Goal: Task Accomplishment & Management: Manage account settings

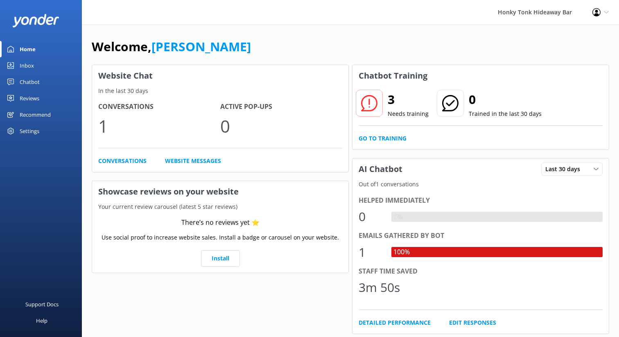
click at [548, 14] on div "Honky Tonk Hideaway Bar" at bounding box center [535, 12] width 95 height 25
click at [606, 12] on icon at bounding box center [606, 12] width 5 height 5
click at [522, 13] on div "Honky Tonk Hideaway Bar" at bounding box center [535, 12] width 95 height 25
click at [597, 11] on use at bounding box center [597, 12] width 8 height 8
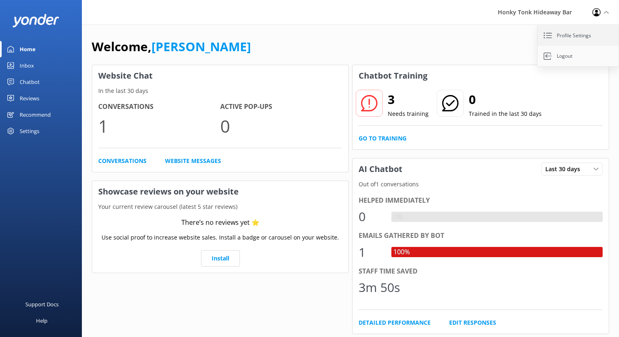
click at [573, 35] on link "Profile Settings" at bounding box center [579, 35] width 82 height 20
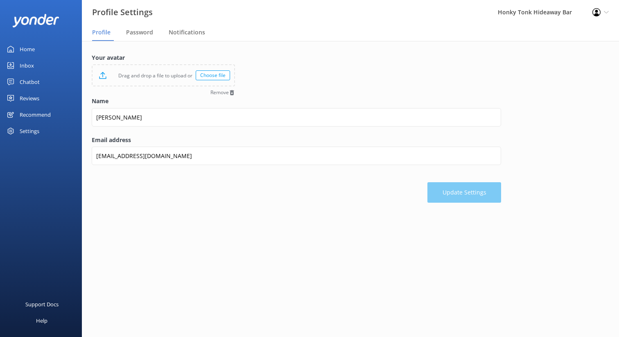
click at [596, 14] on use at bounding box center [597, 12] width 8 height 8
click at [555, 11] on div "Honky Tonk Hideaway Bar" at bounding box center [535, 12] width 95 height 25
click at [606, 11] on icon at bounding box center [606, 12] width 5 height 5
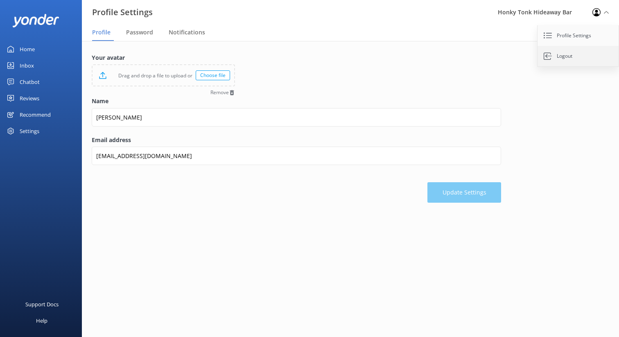
click at [564, 56] on link "Logout" at bounding box center [579, 56] width 82 height 20
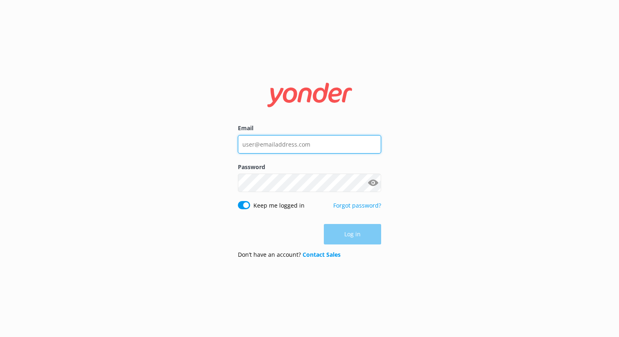
click at [317, 145] on input "Email" at bounding box center [309, 144] width 143 height 18
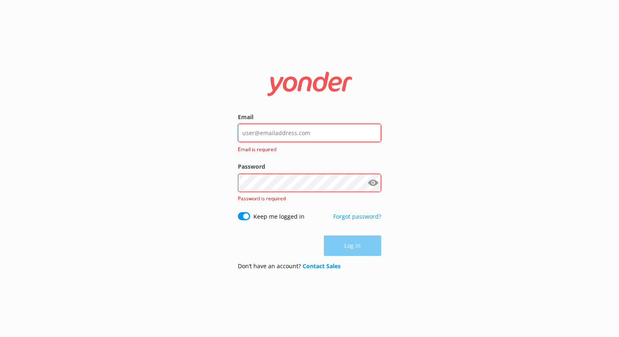
click at [275, 131] on input "Email" at bounding box center [309, 133] width 143 height 18
type input "[EMAIL_ADDRESS][DOMAIN_NAME]"
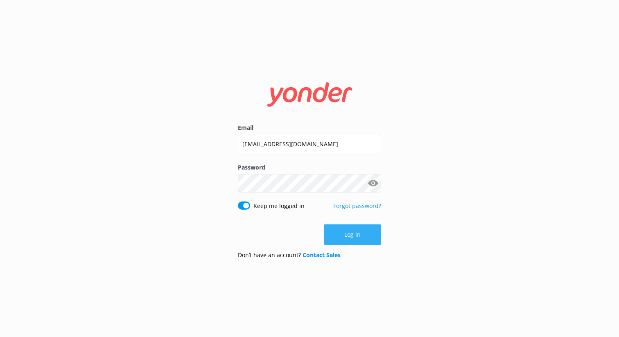
click at [349, 238] on button "Log in" at bounding box center [352, 234] width 57 height 20
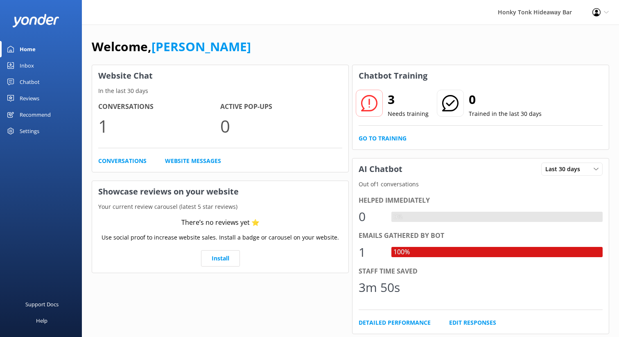
click at [25, 80] on div "Chatbot" at bounding box center [30, 82] width 20 height 16
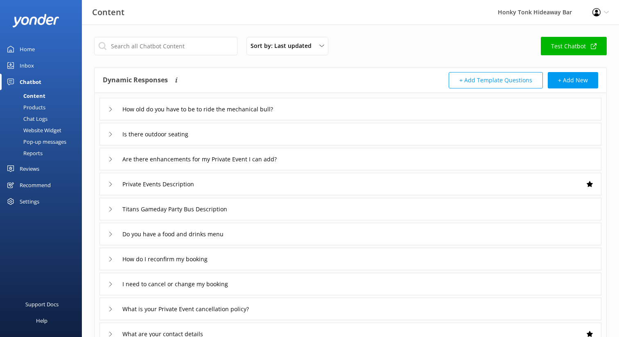
click at [541, 9] on div "Honky Tonk Hideaway Bar" at bounding box center [535, 12] width 95 height 25
click at [537, 13] on div "Honky Tonk Hideaway Bar" at bounding box center [535, 12] width 95 height 25
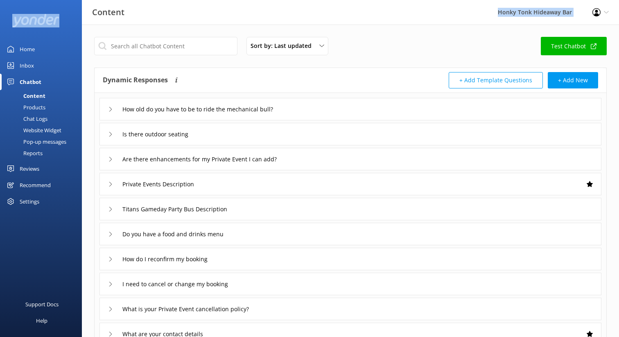
click at [537, 13] on div "Honky Tonk Hideaway Bar" at bounding box center [535, 12] width 95 height 25
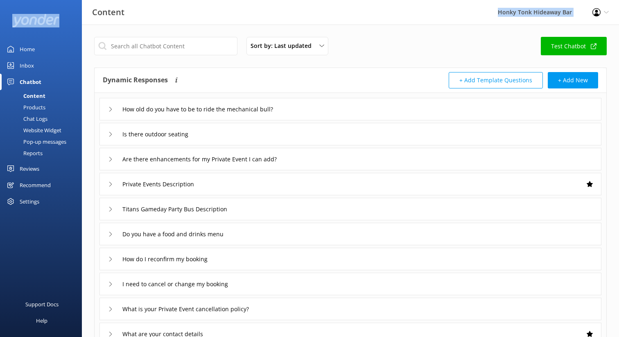
click at [537, 13] on div "Honky Tonk Hideaway Bar" at bounding box center [535, 12] width 95 height 25
click at [606, 11] on icon at bounding box center [606, 12] width 5 height 5
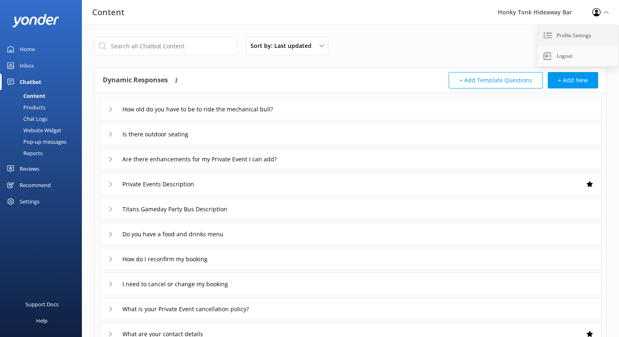
click at [573, 36] on link "Profile Settings" at bounding box center [579, 35] width 82 height 20
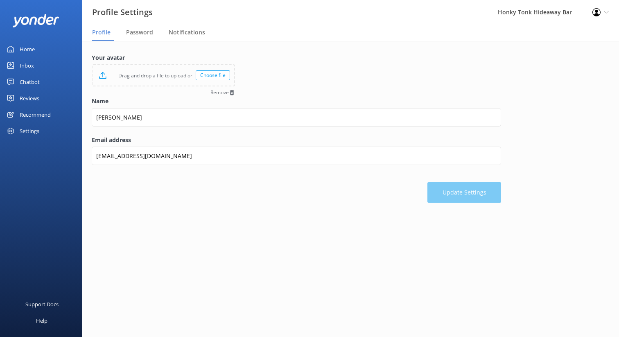
click at [22, 126] on div "Settings" at bounding box center [30, 131] width 20 height 16
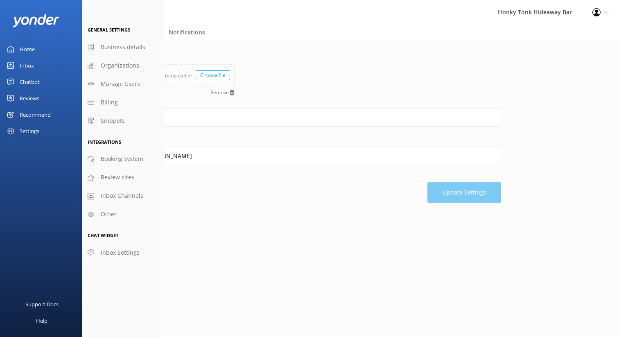
click at [226, 240] on main "Your avatar Drag and drop a file to upload or Choose file Remove Name [PERSON_N…" at bounding box center [350, 189] width 537 height 296
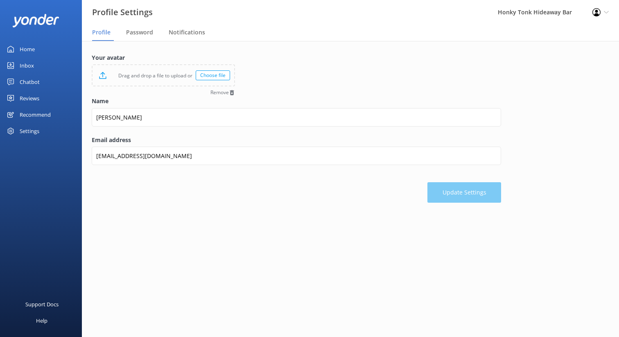
click at [68, 233] on div "Support Docs Help" at bounding box center [41, 253] width 82 height 169
click at [116, 243] on main "Your avatar Drag and drop a file to upload or Choose file Remove Name [PERSON_N…" at bounding box center [350, 189] width 537 height 296
click at [27, 48] on div "Home" at bounding box center [27, 49] width 15 height 16
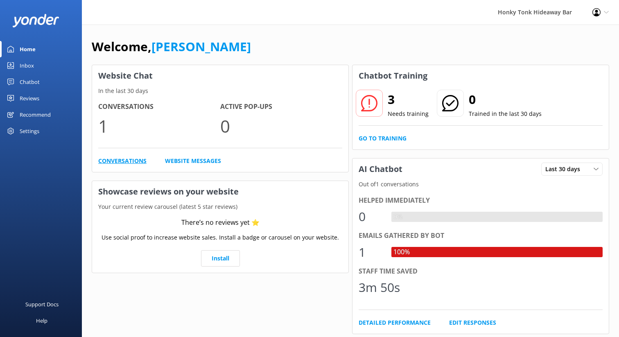
click at [116, 161] on link "Conversations" at bounding box center [122, 160] width 48 height 9
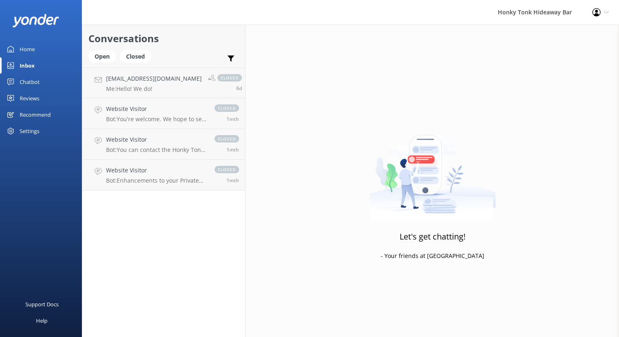
click at [36, 68] on link "Inbox" at bounding box center [41, 65] width 82 height 16
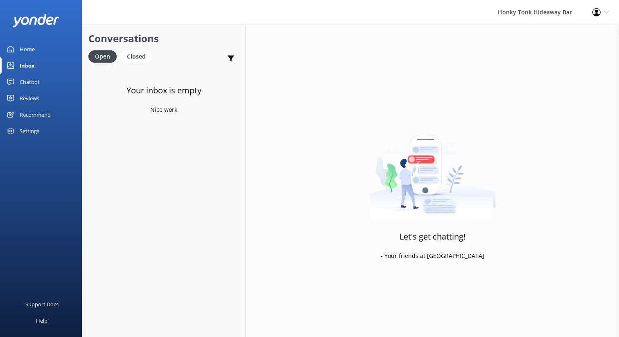
click at [609, 14] on div "Profile Settings Logout" at bounding box center [600, 12] width 37 height 25
click at [571, 57] on link "Logout" at bounding box center [579, 56] width 82 height 20
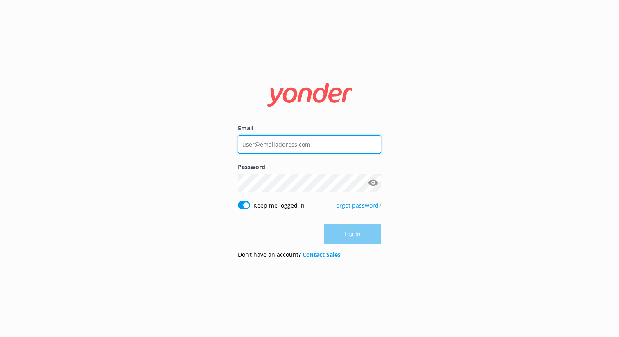
click at [257, 146] on input "Email" at bounding box center [309, 144] width 143 height 18
click at [250, 146] on input "Email" at bounding box center [309, 144] width 143 height 18
type input "[EMAIL_ADDRESS][DOMAIN_NAME]"
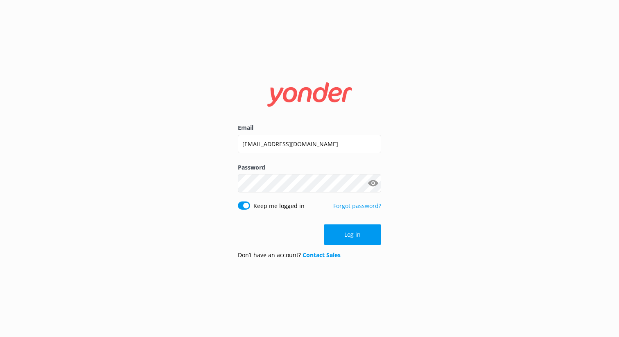
click at [218, 215] on div "Email [EMAIL_ADDRESS][DOMAIN_NAME] Password Show password Keep me logged in For…" at bounding box center [309, 168] width 619 height 337
click at [350, 204] on link "Forgot password?" at bounding box center [357, 206] width 48 height 8
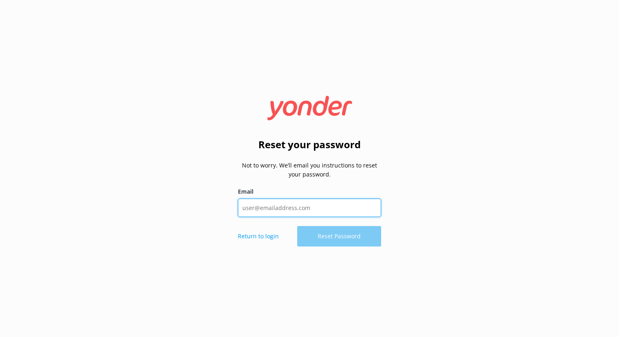
click at [312, 206] on input "Email" at bounding box center [309, 208] width 143 height 18
type input "[EMAIL_ADDRESS][DOMAIN_NAME]"
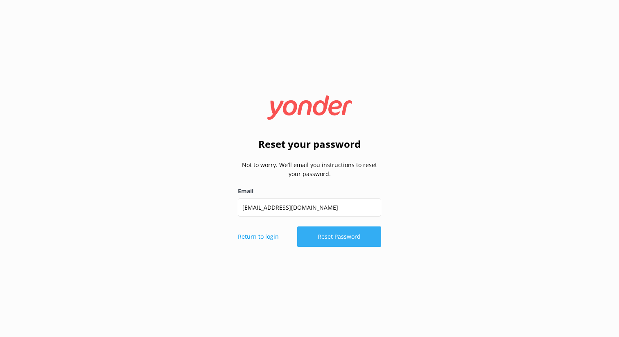
click at [319, 238] on button "Reset Password" at bounding box center [339, 237] width 84 height 20
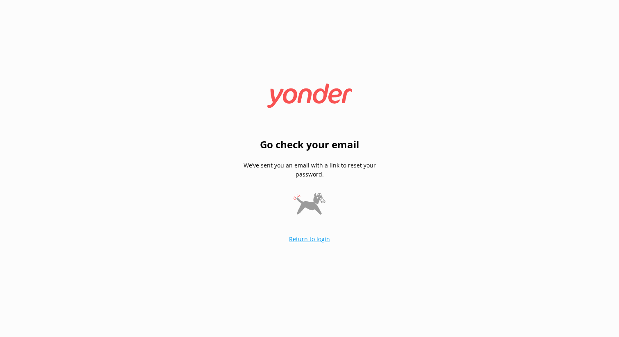
click at [311, 240] on link "Return to login" at bounding box center [309, 239] width 41 height 8
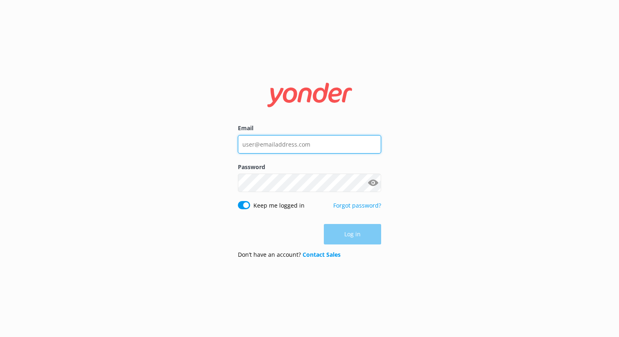
click at [259, 146] on input "Email" at bounding box center [309, 144] width 143 height 18
type input "[EMAIL_ADDRESS][DOMAIN_NAME]"
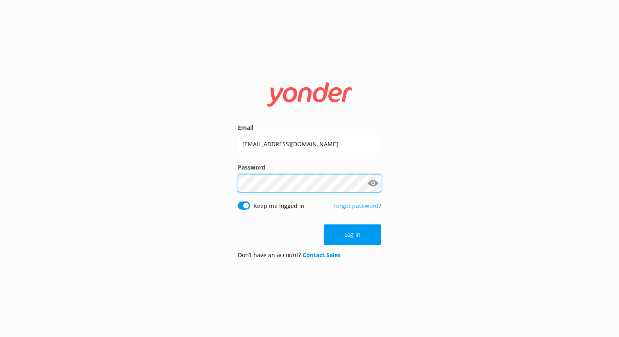
click button "Log in" at bounding box center [352, 234] width 57 height 20
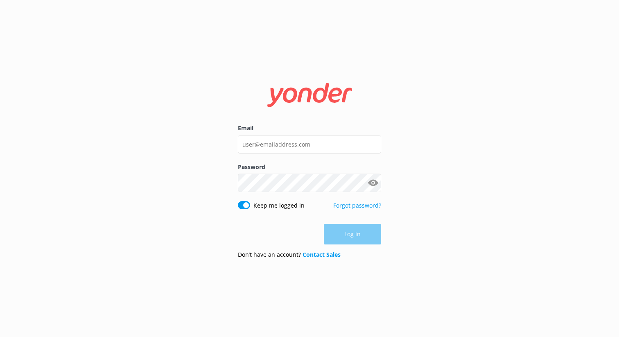
click at [344, 211] on p "Forgot password?" at bounding box center [357, 209] width 48 height 17
click at [310, 145] on input "Email" at bounding box center [309, 144] width 143 height 18
type input "Y"
type input "[EMAIL_ADDRESS][DOMAIN_NAME]"
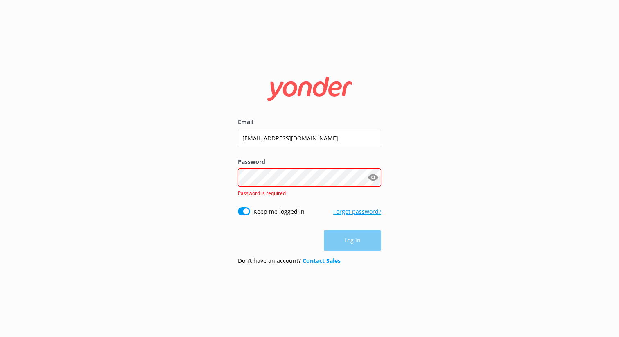
click at [348, 206] on form "Email [EMAIL_ADDRESS][DOMAIN_NAME] Password Show password Password is required …" at bounding box center [309, 169] width 143 height 206
click at [205, 232] on div "Email [EMAIL_ADDRESS][DOMAIN_NAME] Password Show password Password is required …" at bounding box center [309, 168] width 619 height 337
click at [351, 213] on link "Forgot password?" at bounding box center [357, 212] width 48 height 8
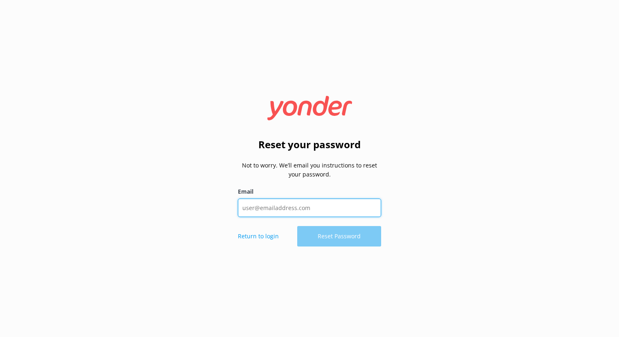
click at [335, 213] on input "Email" at bounding box center [309, 208] width 143 height 18
type input "[EMAIL_ADDRESS][DOMAIN_NAME]"
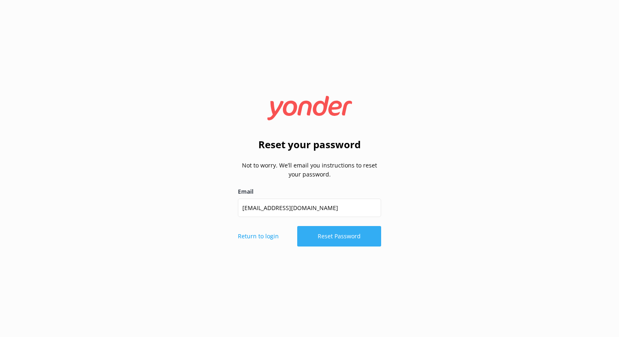
click at [343, 245] on button "Reset Password" at bounding box center [339, 236] width 84 height 20
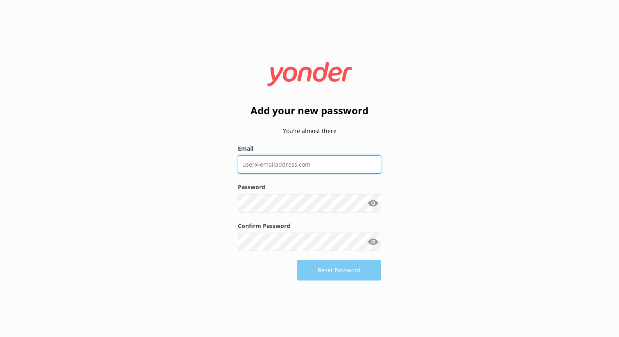
click at [302, 165] on input "Email" at bounding box center [309, 164] width 143 height 18
type input "[EMAIL_ADDRESS][DOMAIN_NAME]"
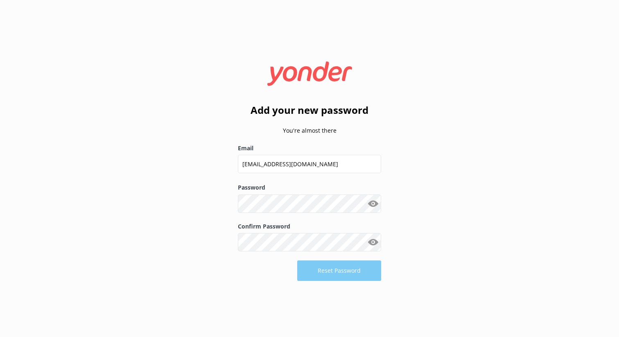
click at [376, 205] on button "Show password" at bounding box center [373, 203] width 16 height 16
click at [235, 275] on div "Add your new password You're almost there Email [EMAIL_ADDRESS][DOMAIN_NAME] Pa…" at bounding box center [310, 168] width 164 height 236
click at [319, 270] on button "Reset Password" at bounding box center [339, 271] width 84 height 20
